Goal: Communication & Community: Participate in discussion

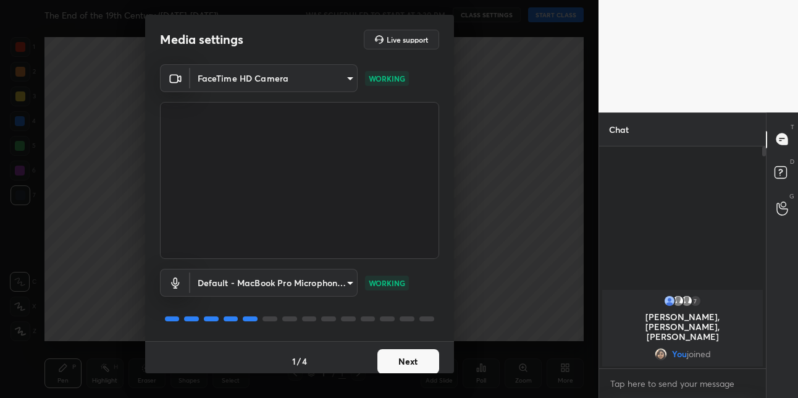
click at [418, 365] on button "Next" at bounding box center [408, 361] width 62 height 25
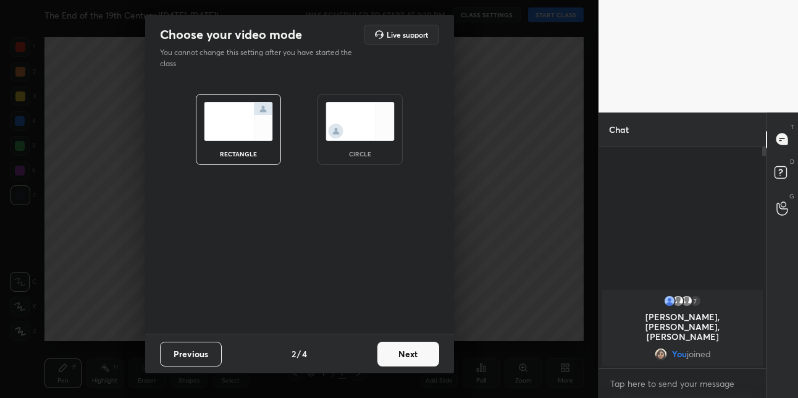
click at [418, 364] on button "Next" at bounding box center [408, 354] width 62 height 25
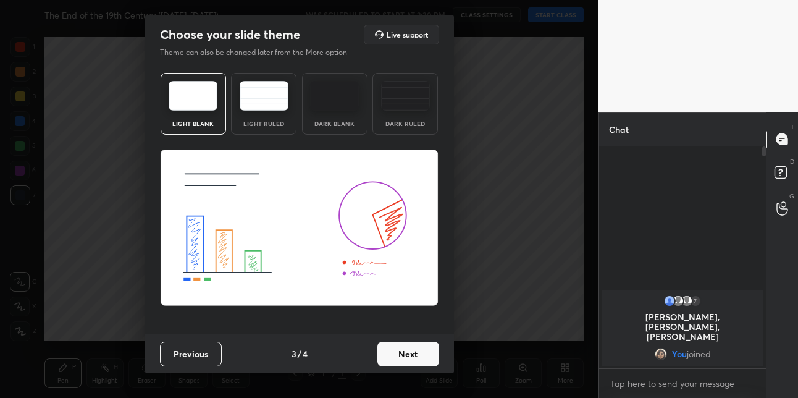
click at [419, 363] on button "Next" at bounding box center [408, 354] width 62 height 25
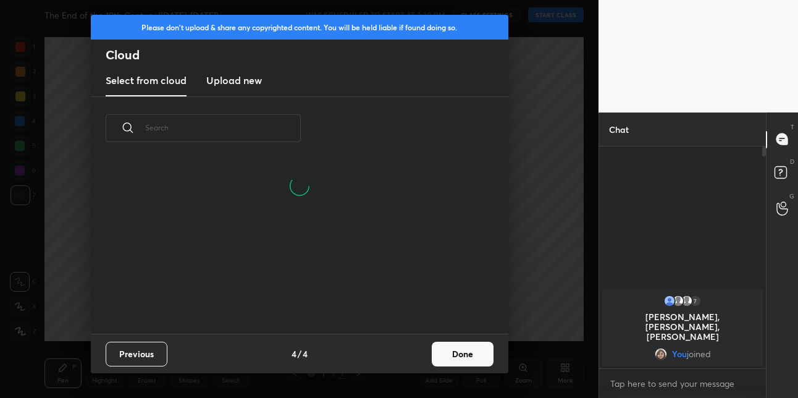
click at [449, 368] on div "Previous 4 / 4 Done" at bounding box center [299, 353] width 417 height 40
click at [452, 361] on button "Done" at bounding box center [463, 354] width 62 height 25
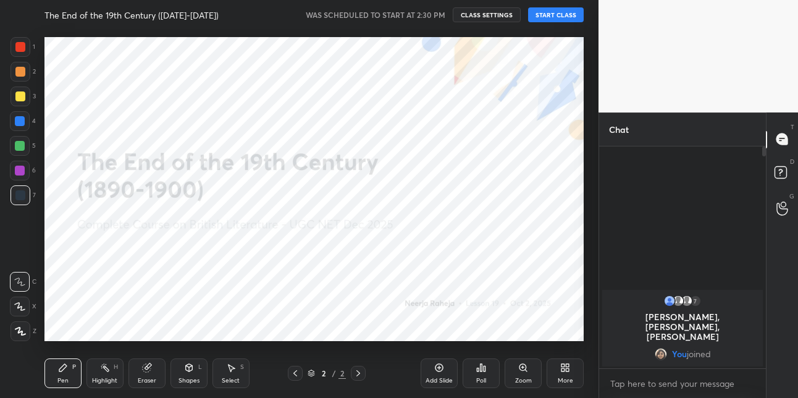
click at [565, 12] on button "START CLASS" at bounding box center [556, 14] width 56 height 15
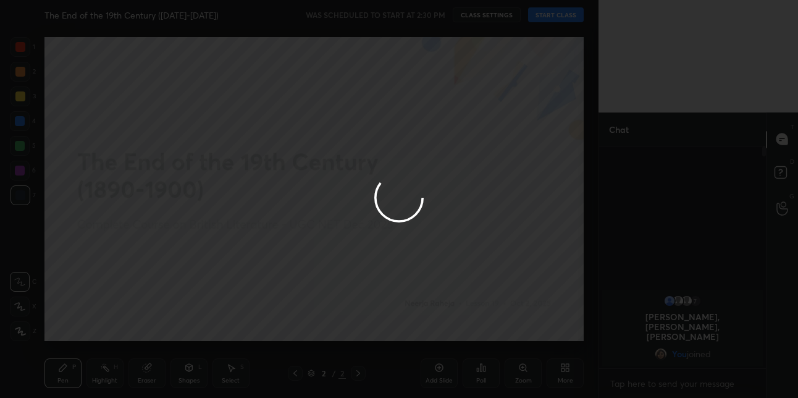
type textarea "x"
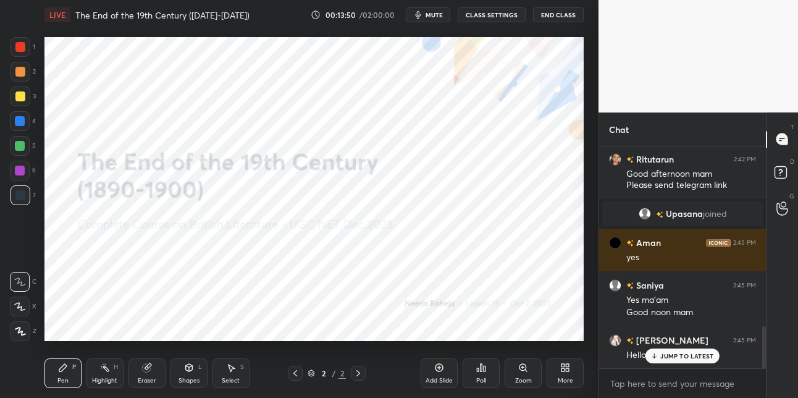
scroll to position [958, 0]
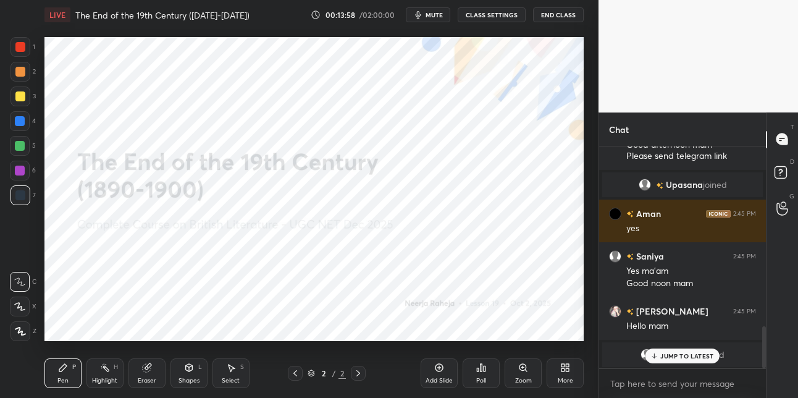
click at [433, 12] on span "mute" at bounding box center [433, 14] width 17 height 9
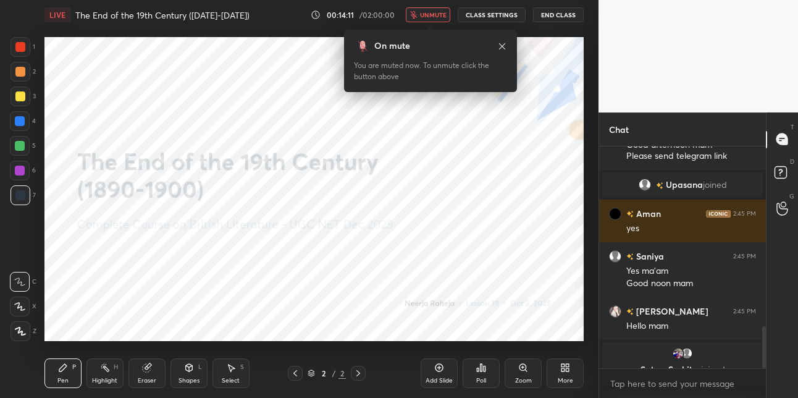
click at [426, 18] on span "unmute" at bounding box center [433, 14] width 27 height 9
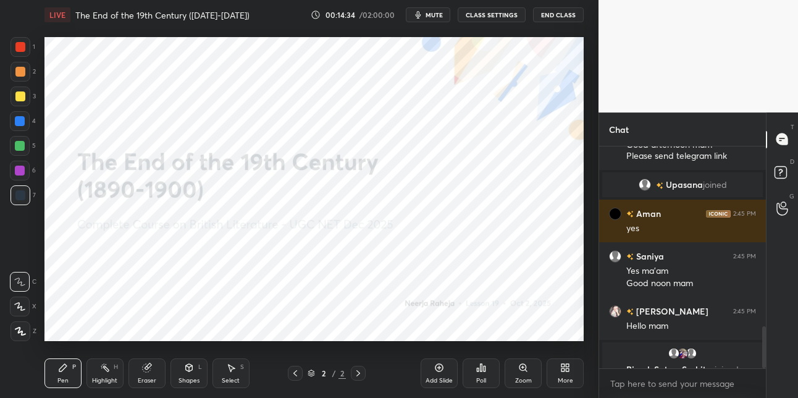
click at [437, 13] on span "mute" at bounding box center [433, 14] width 17 height 9
click at [437, 16] on span "unmute" at bounding box center [433, 14] width 27 height 9
type textarea "x"
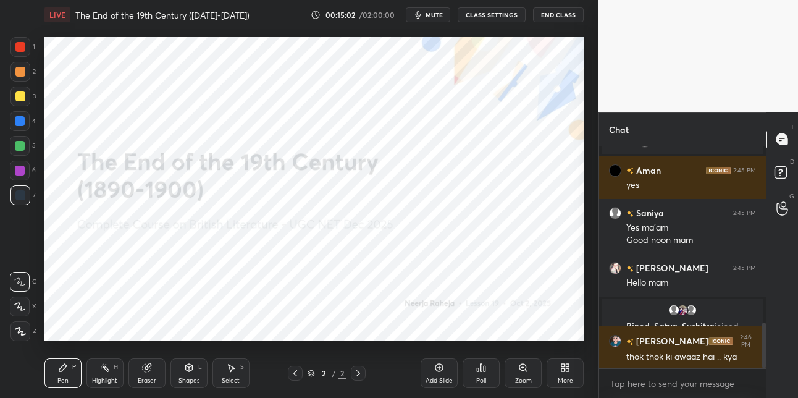
scroll to position [902, 0]
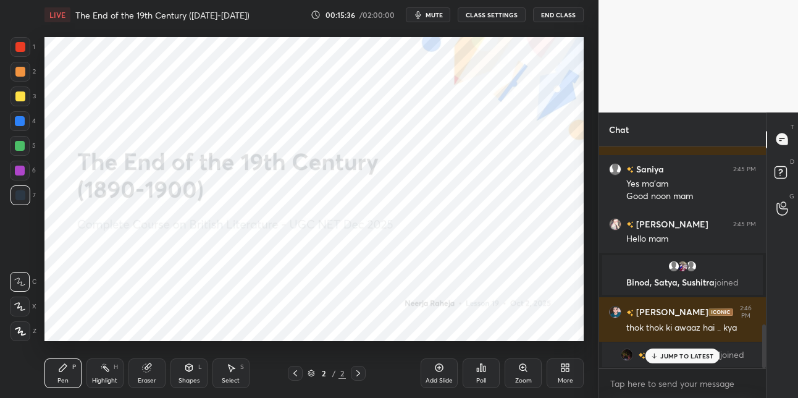
click at [571, 371] on div "More" at bounding box center [565, 373] width 37 height 30
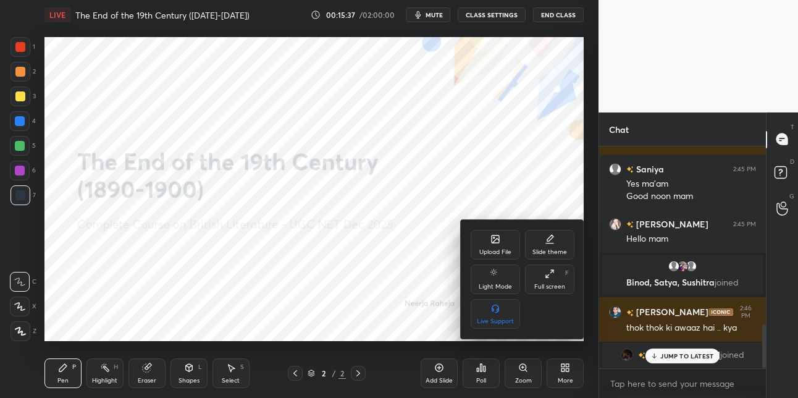
click at [495, 237] on icon at bounding box center [495, 238] width 7 height 7
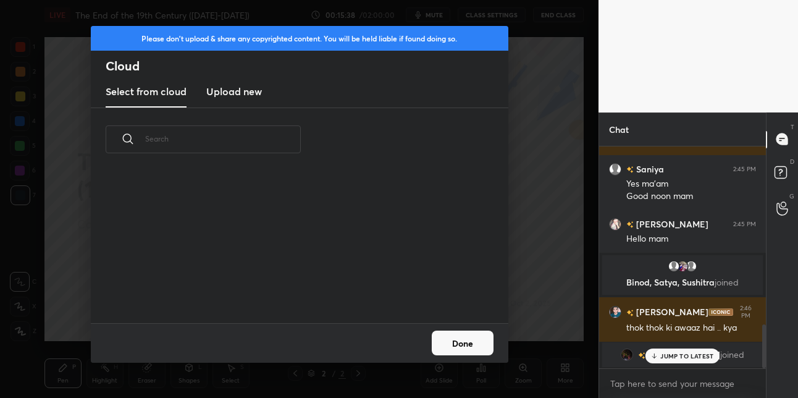
scroll to position [152, 396]
click at [233, 90] on h3 "Upload new" at bounding box center [234, 91] width 56 height 15
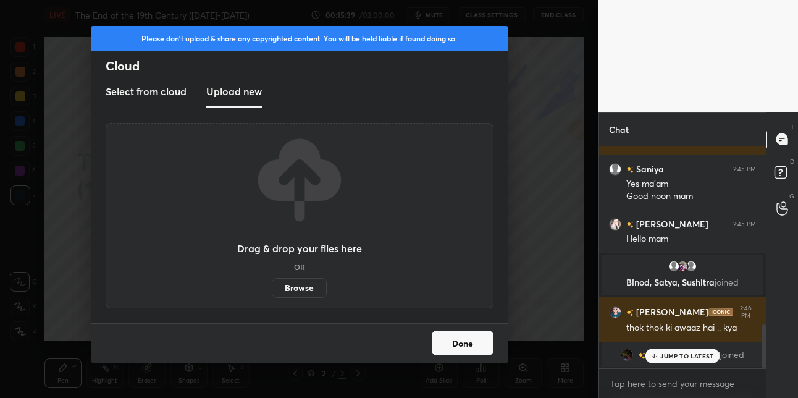
click at [285, 288] on label "Browse" at bounding box center [299, 288] width 55 height 20
click at [272, 288] on input "Browse" at bounding box center [272, 288] width 0 height 20
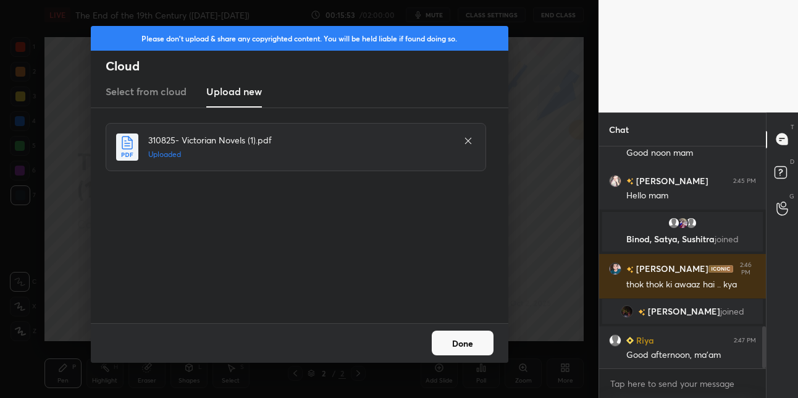
click at [454, 337] on button "Done" at bounding box center [463, 342] width 62 height 25
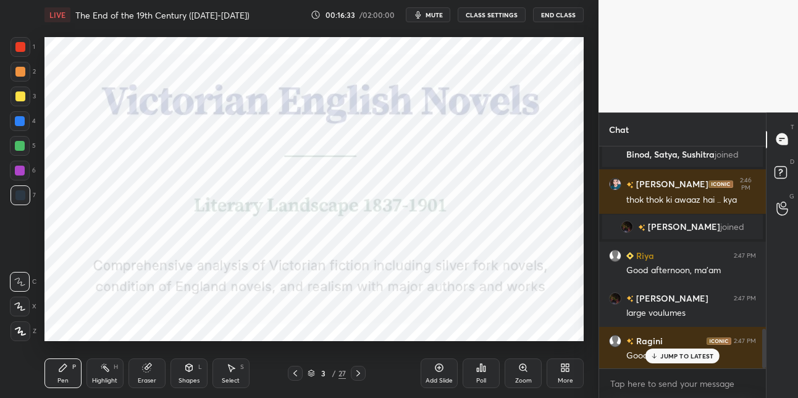
scroll to position [1075, 0]
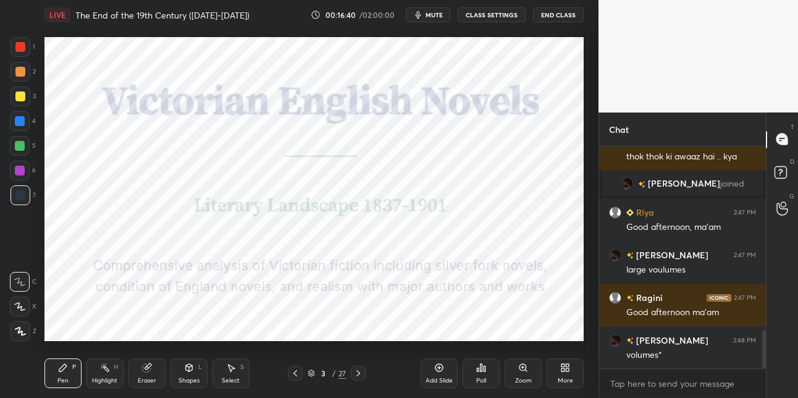
click at [23, 335] on icon at bounding box center [20, 331] width 11 height 9
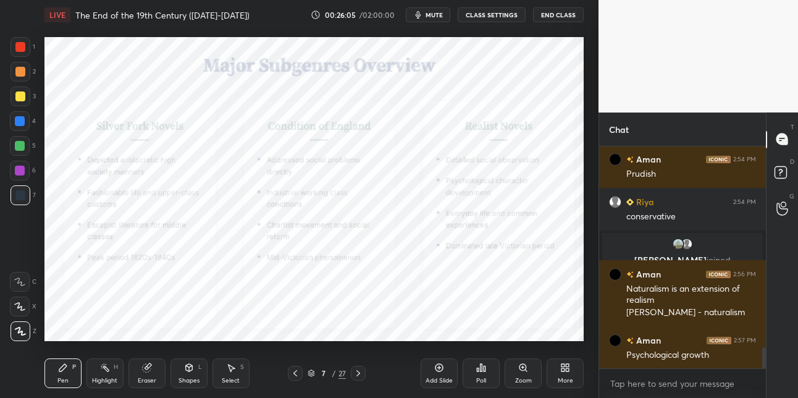
scroll to position [2174, 0]
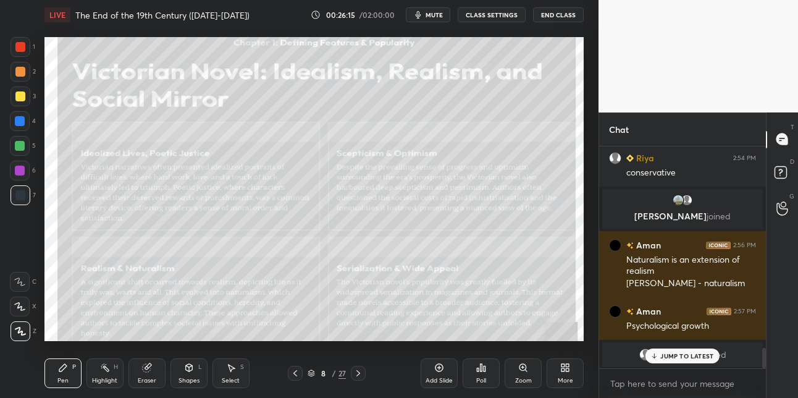
click at [20, 99] on div at bounding box center [20, 96] width 10 height 10
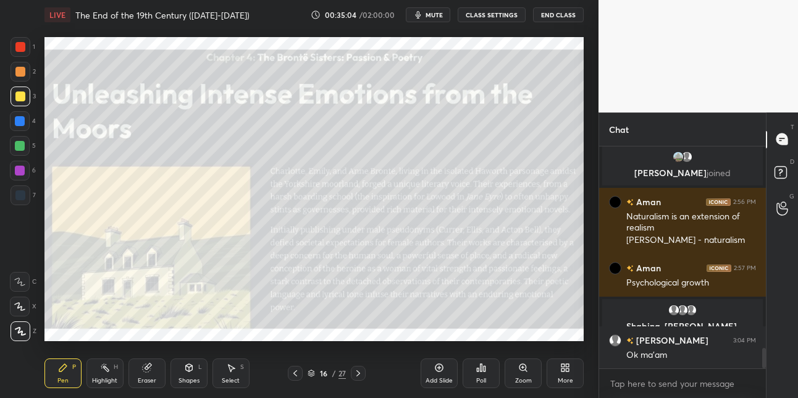
scroll to position [2213, 0]
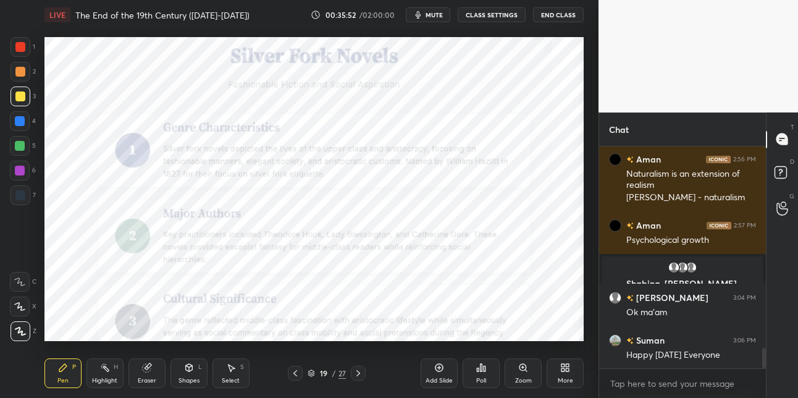
click at [25, 48] on div at bounding box center [20, 47] width 10 height 10
click at [421, 15] on icon "button" at bounding box center [419, 14] width 6 height 7
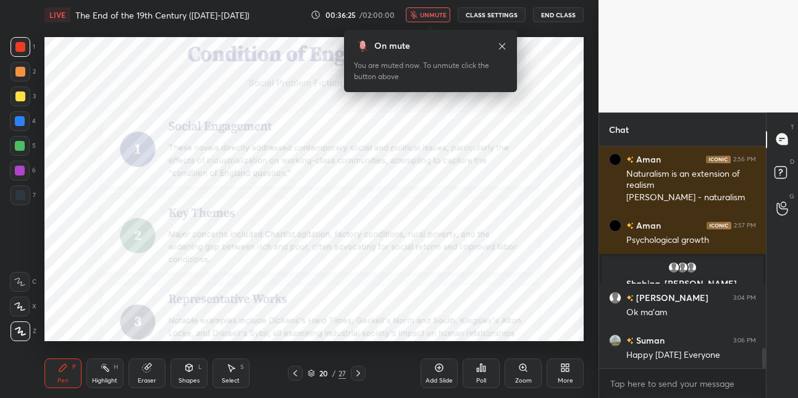
click at [421, 15] on button "unmute" at bounding box center [428, 14] width 44 height 15
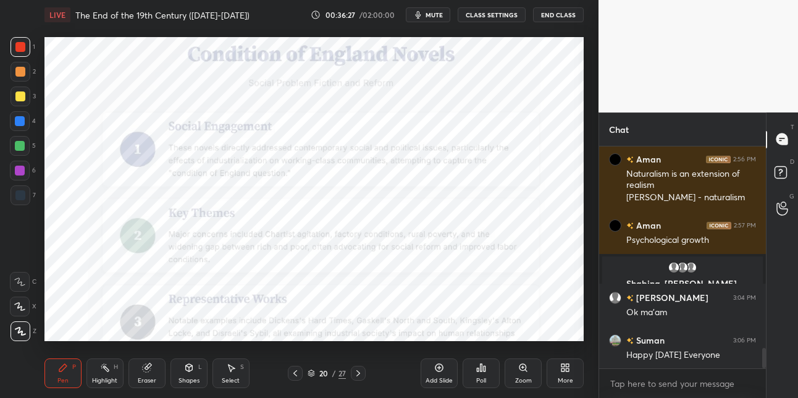
click at [427, 17] on button "mute" at bounding box center [428, 14] width 44 height 15
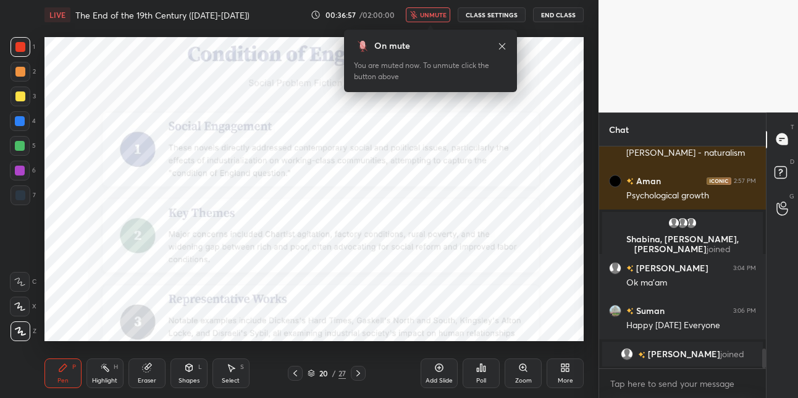
scroll to position [2288, 0]
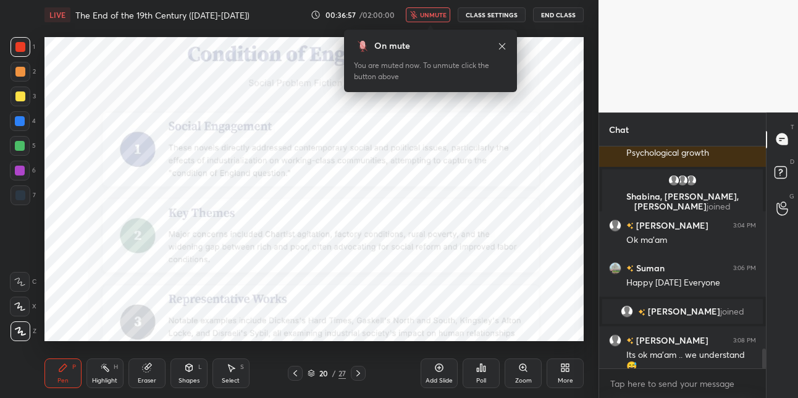
click at [427, 17] on span "unmute" at bounding box center [433, 14] width 27 height 9
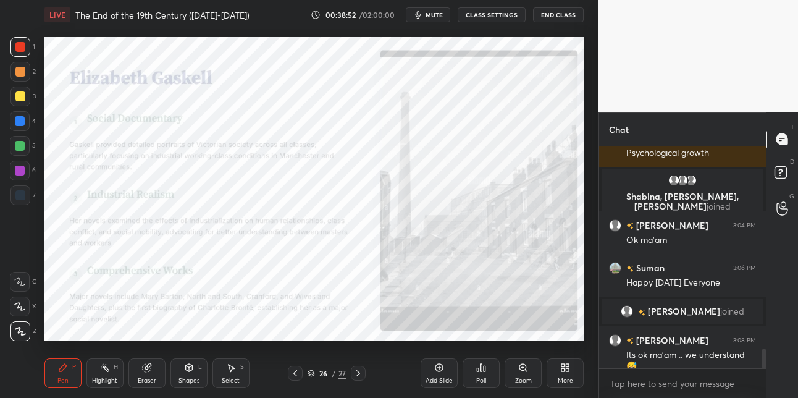
click at [343, 374] on div "27" at bounding box center [341, 372] width 7 height 11
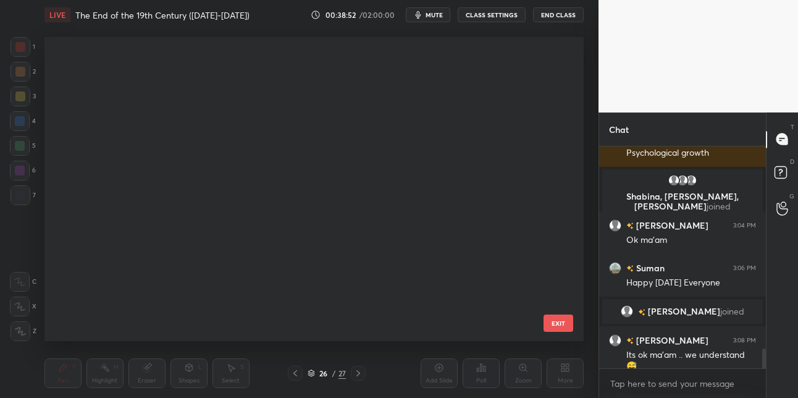
scroll to position [300, 533]
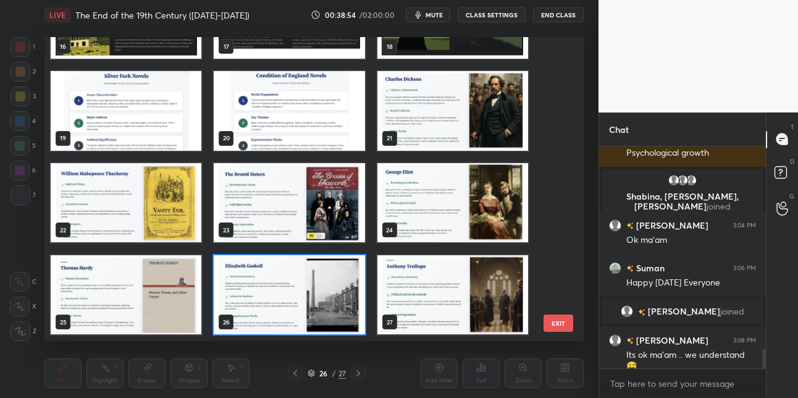
click at [416, 313] on img "grid" at bounding box center [452, 295] width 151 height 80
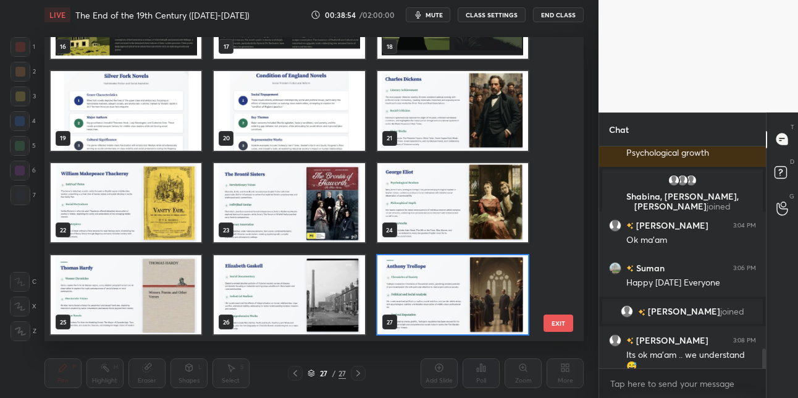
click at [416, 313] on img "grid" at bounding box center [452, 295] width 151 height 80
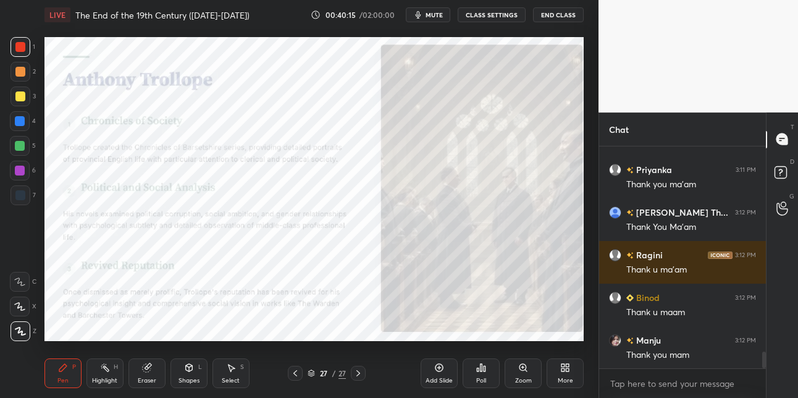
scroll to position [2799, 0]
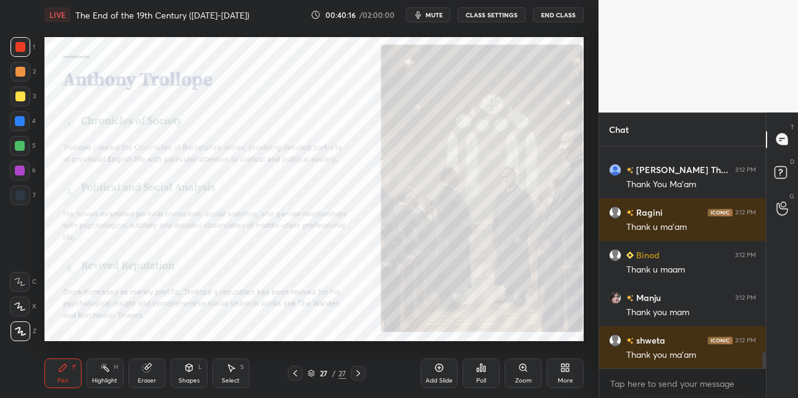
click at [561, 16] on button "End Class" at bounding box center [558, 14] width 51 height 15
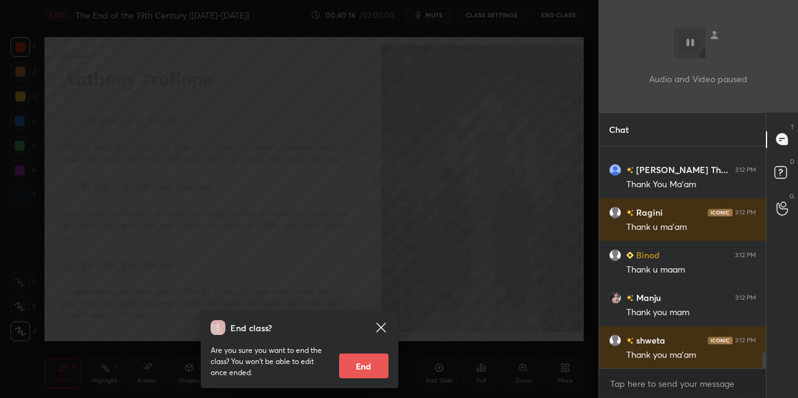
scroll to position [2884, 0]
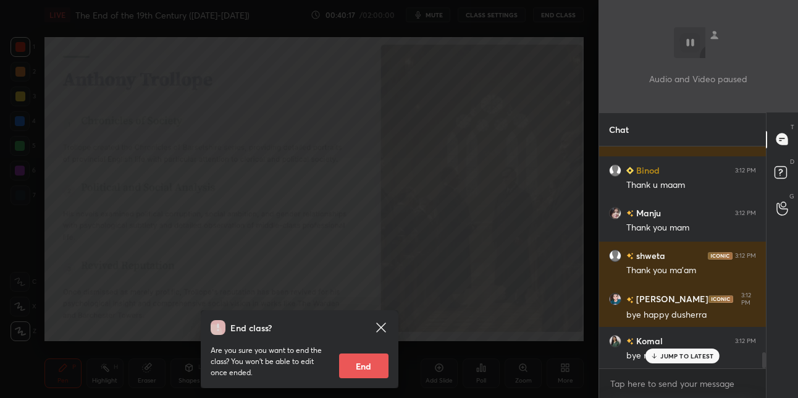
click at [376, 355] on button "End" at bounding box center [363, 365] width 49 height 25
type textarea "x"
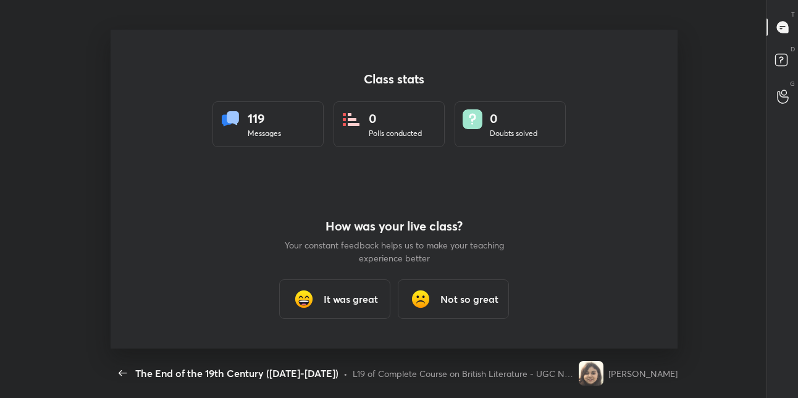
scroll to position [0, 0]
